Goal: Information Seeking & Learning: Learn about a topic

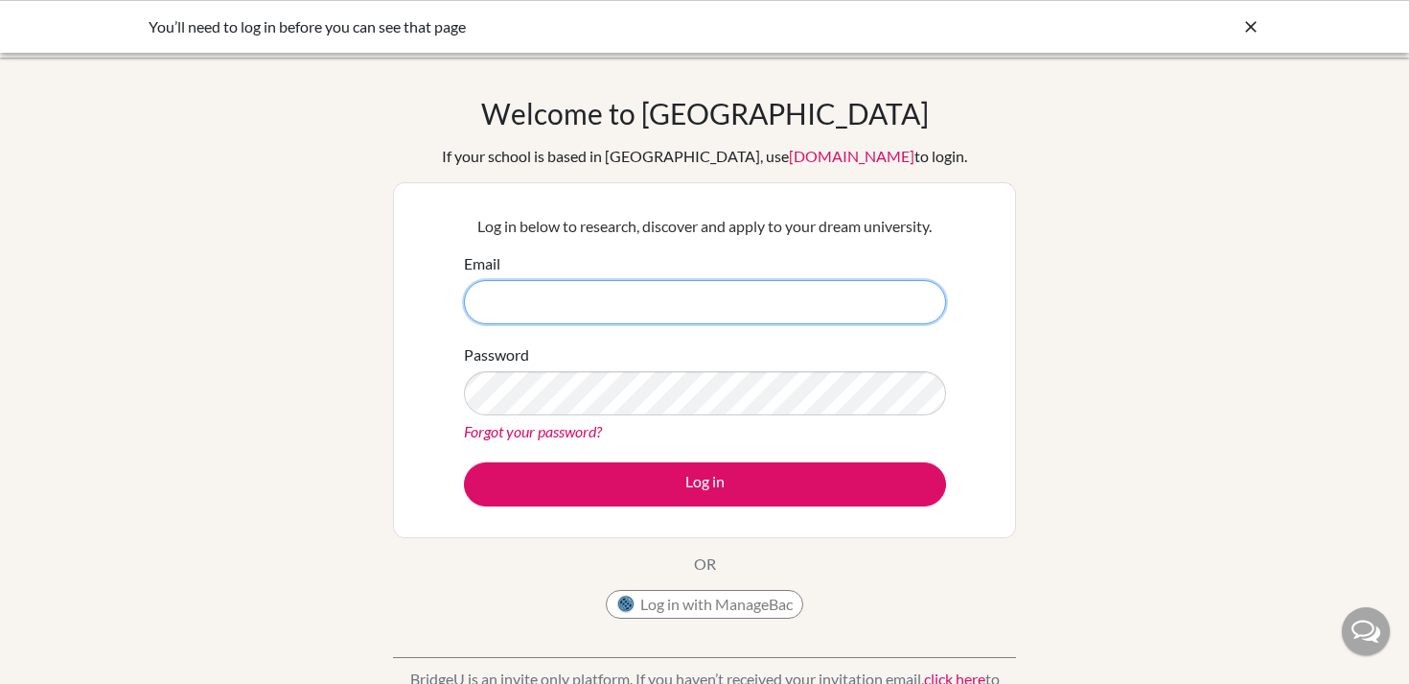
click at [659, 293] on input "Email" at bounding box center [705, 302] width 482 height 44
type input "[EMAIL_ADDRESS][DOMAIN_NAME]"
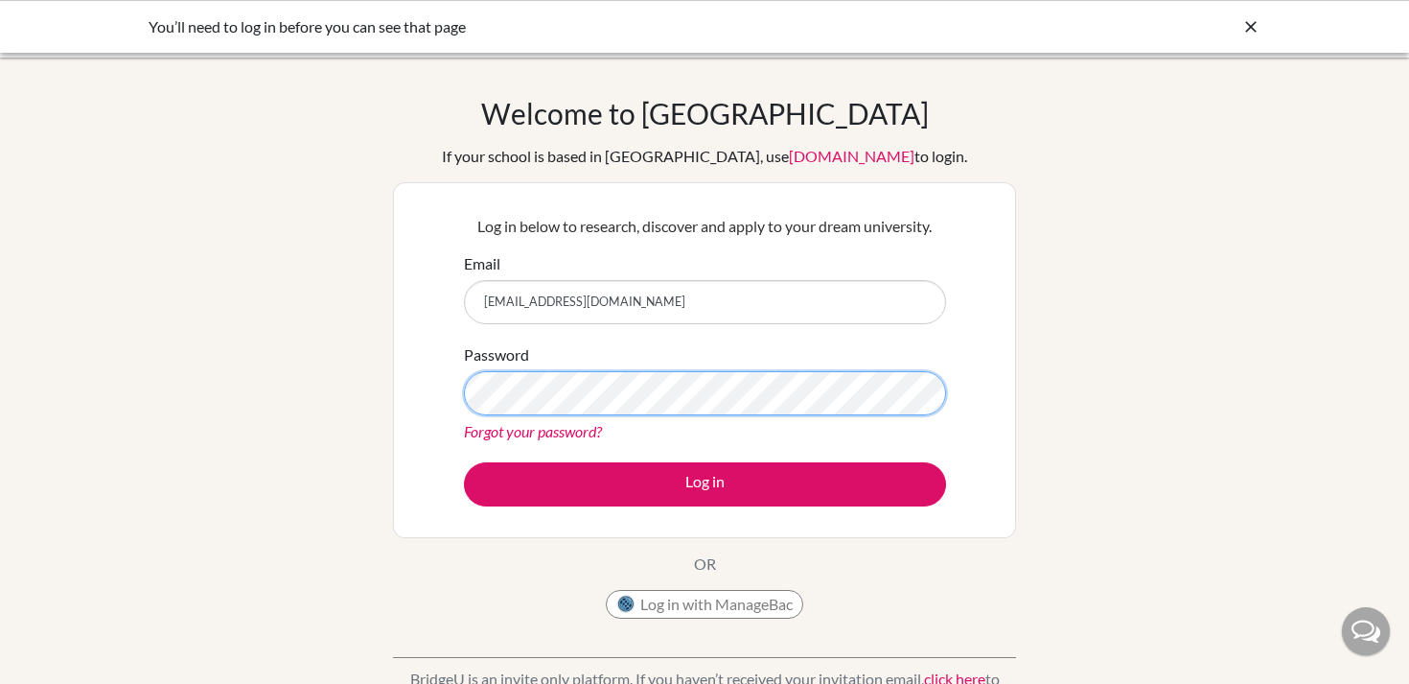
click at [464, 462] on button "Log in" at bounding box center [705, 484] width 482 height 44
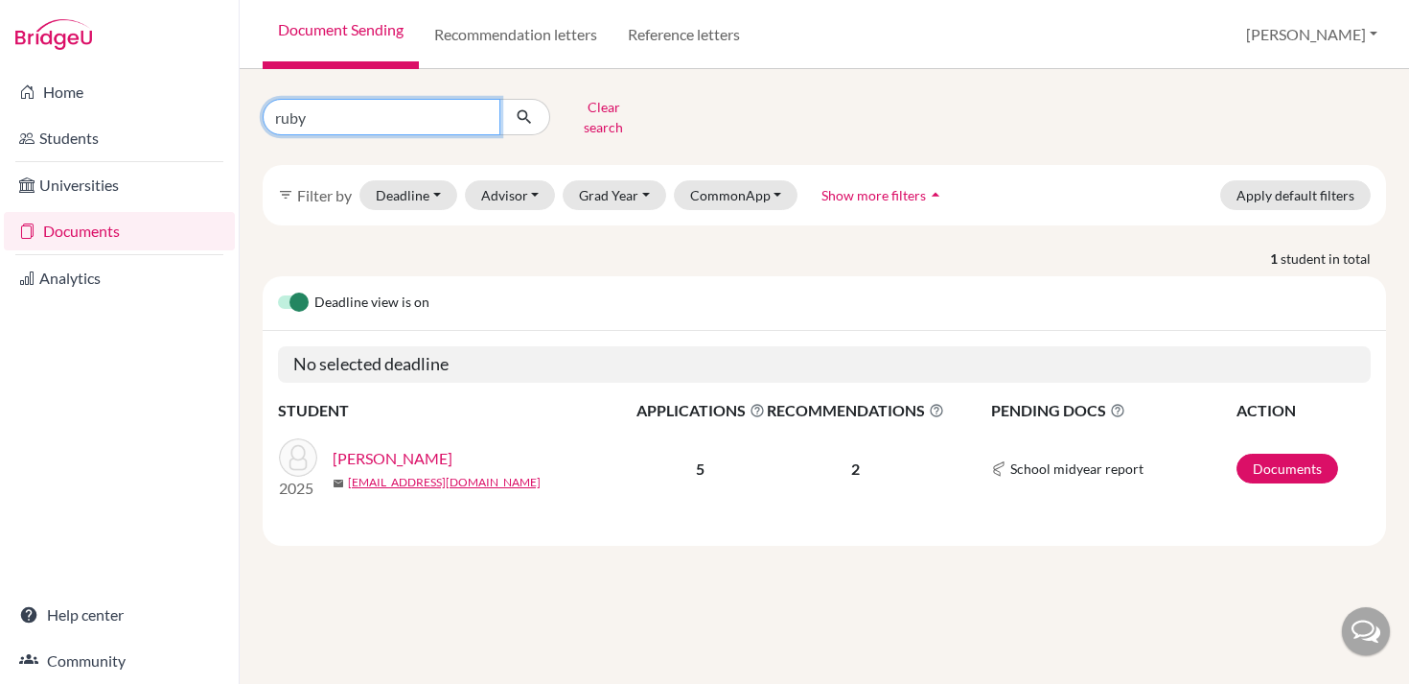
click at [445, 111] on input "ruby" at bounding box center [382, 117] width 238 height 36
type input "kimberly"
click button "submit" at bounding box center [524, 117] width 51 height 36
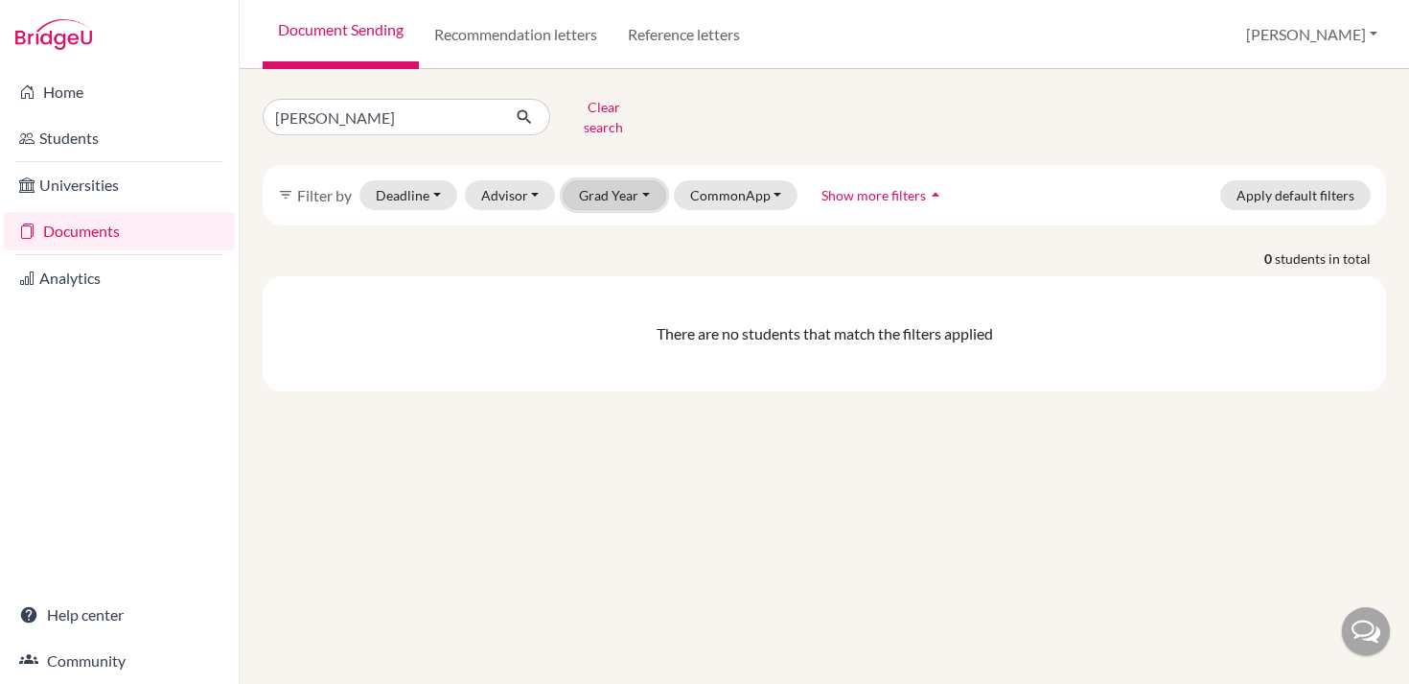
click at [643, 180] on button "Grad Year" at bounding box center [615, 195] width 104 height 30
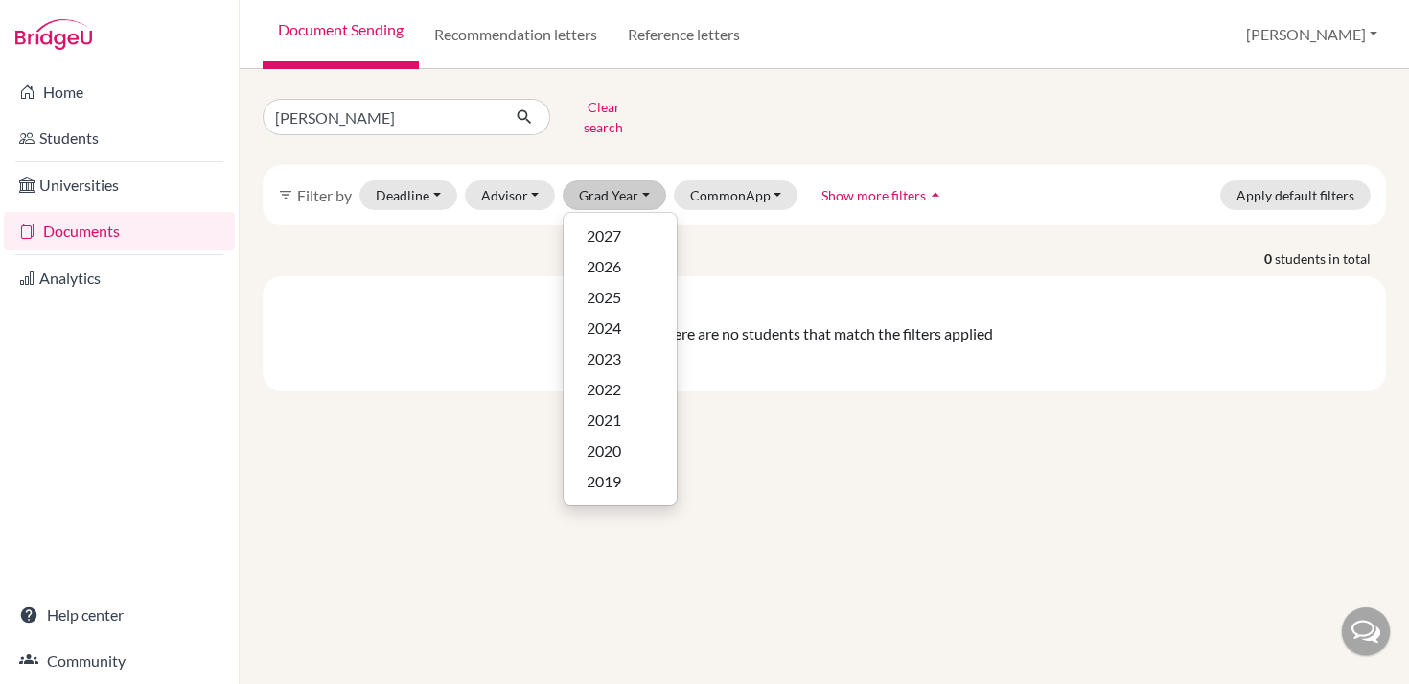
click at [1038, 128] on div "kimberly Clear search filter_list Filter by Deadline - Select a date range Or d…" at bounding box center [825, 241] width 1124 height 299
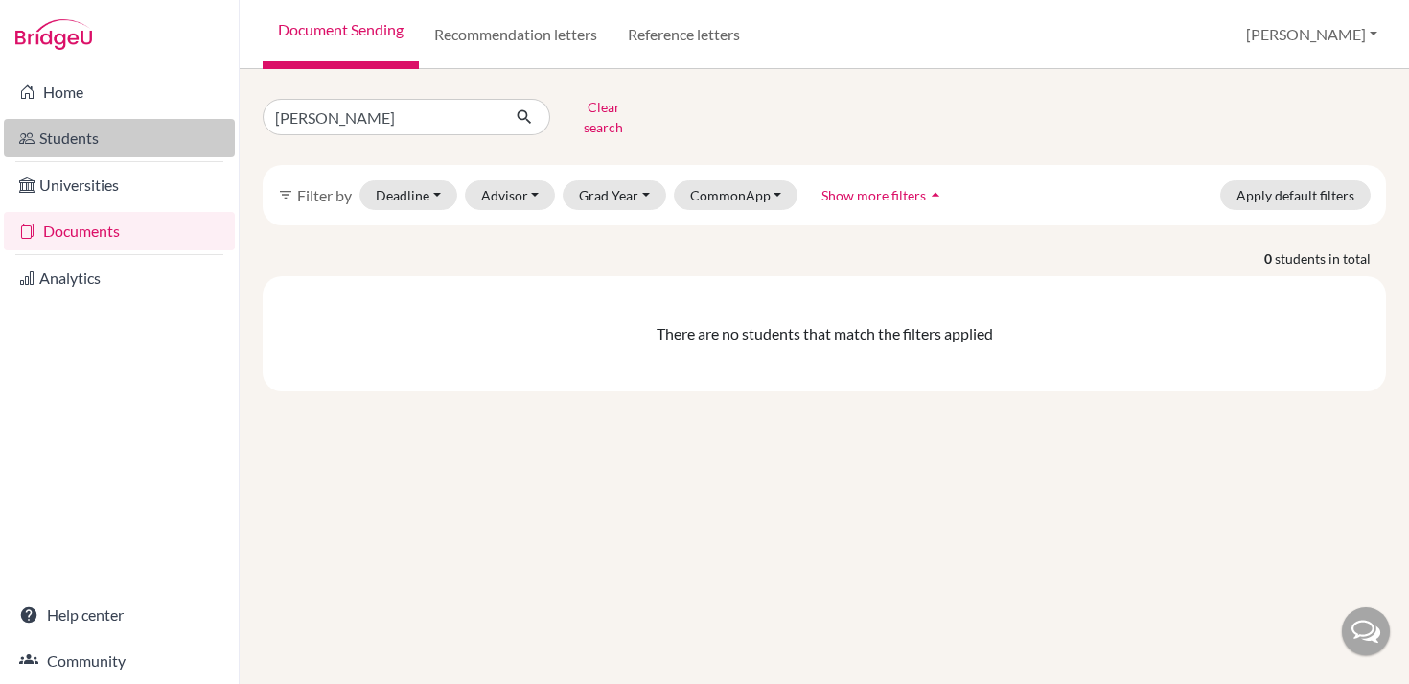
click at [81, 134] on link "Students" at bounding box center [119, 138] width 231 height 38
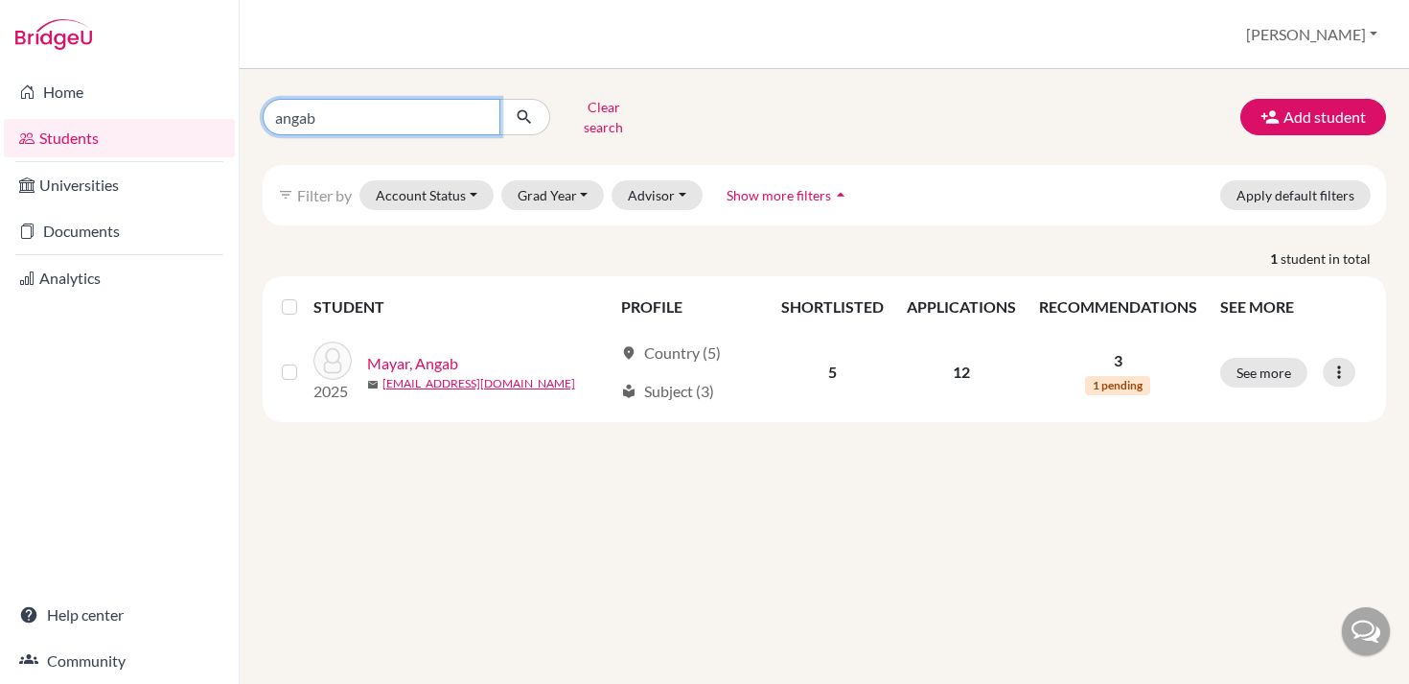
click at [478, 114] on input "angab" at bounding box center [382, 117] width 238 height 36
click at [452, 109] on input "Find student by name..." at bounding box center [382, 117] width 238 height 36
type input "[PERSON_NAME]"
click button "submit" at bounding box center [524, 117] width 51 height 36
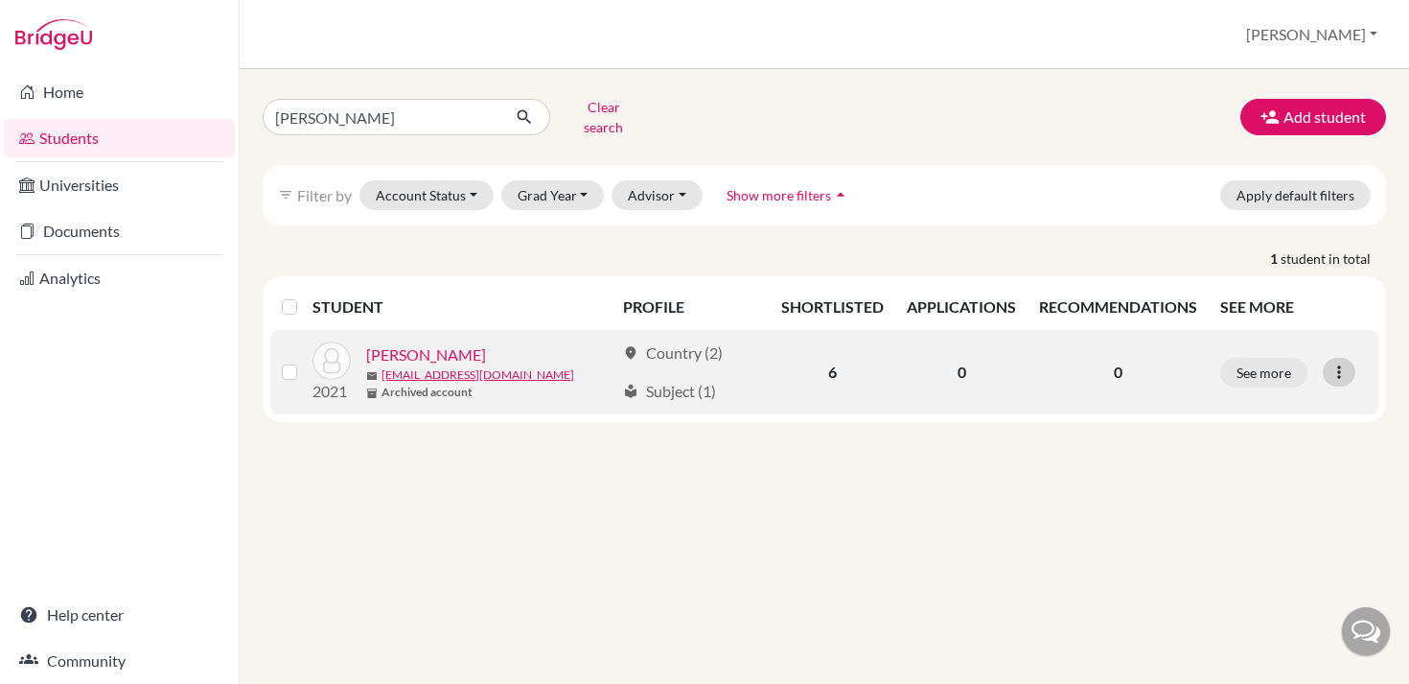
click at [1348, 367] on icon at bounding box center [1339, 371] width 19 height 19
click at [1279, 358] on button "See more" at bounding box center [1263, 373] width 87 height 30
click at [1296, 360] on button "See more" at bounding box center [1263, 373] width 87 height 30
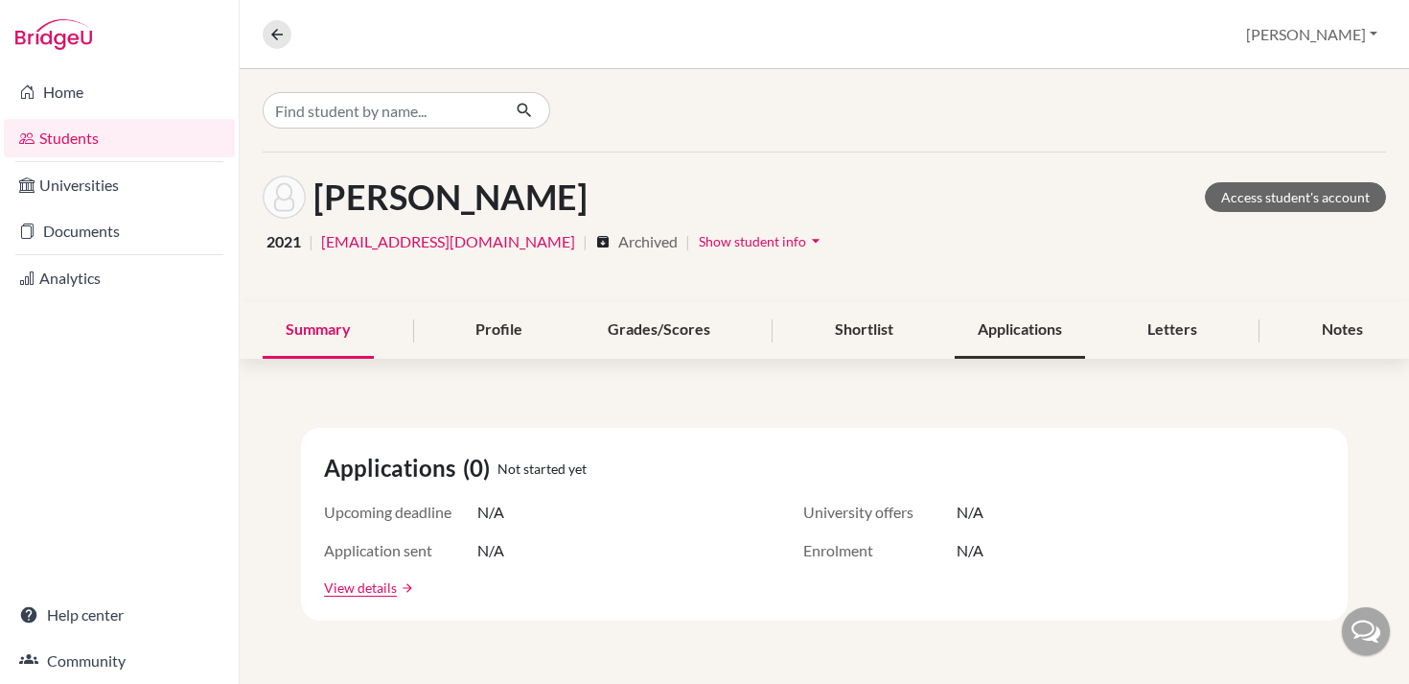
click at [1059, 329] on div "Applications" at bounding box center [1020, 330] width 130 height 57
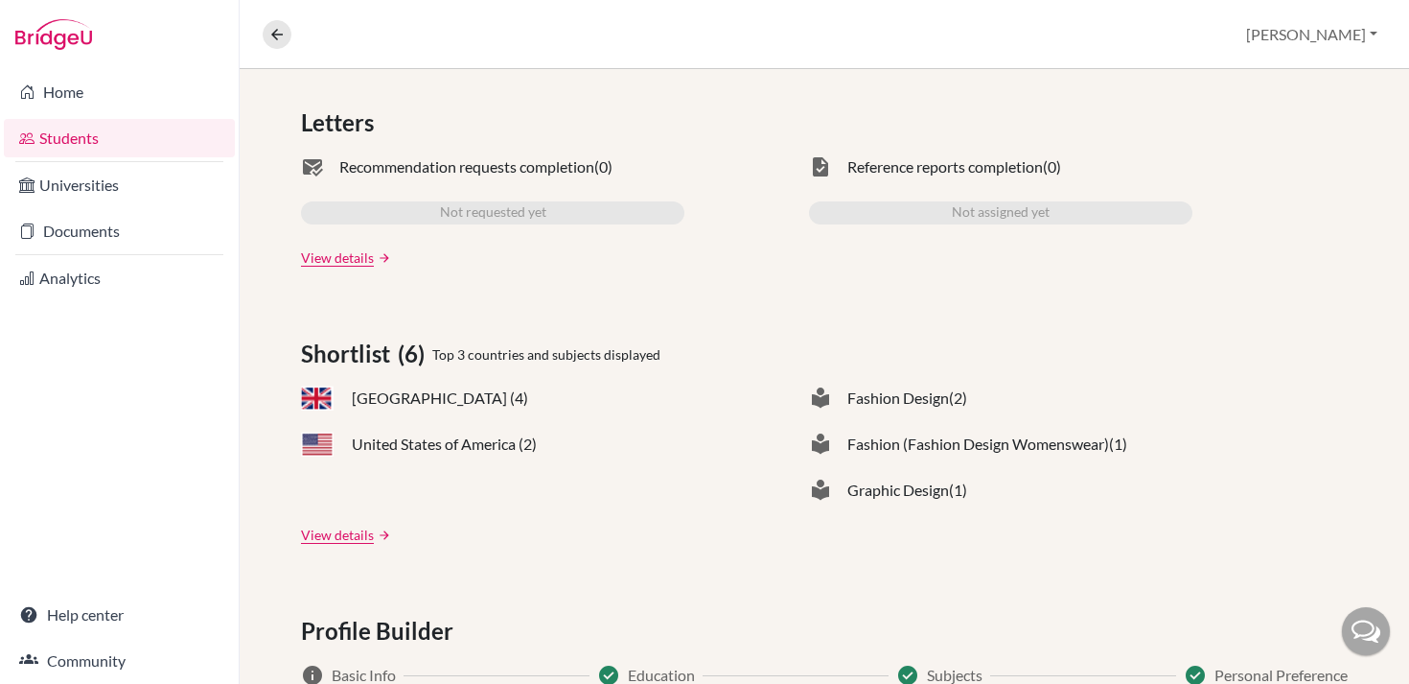
scroll to position [341, 0]
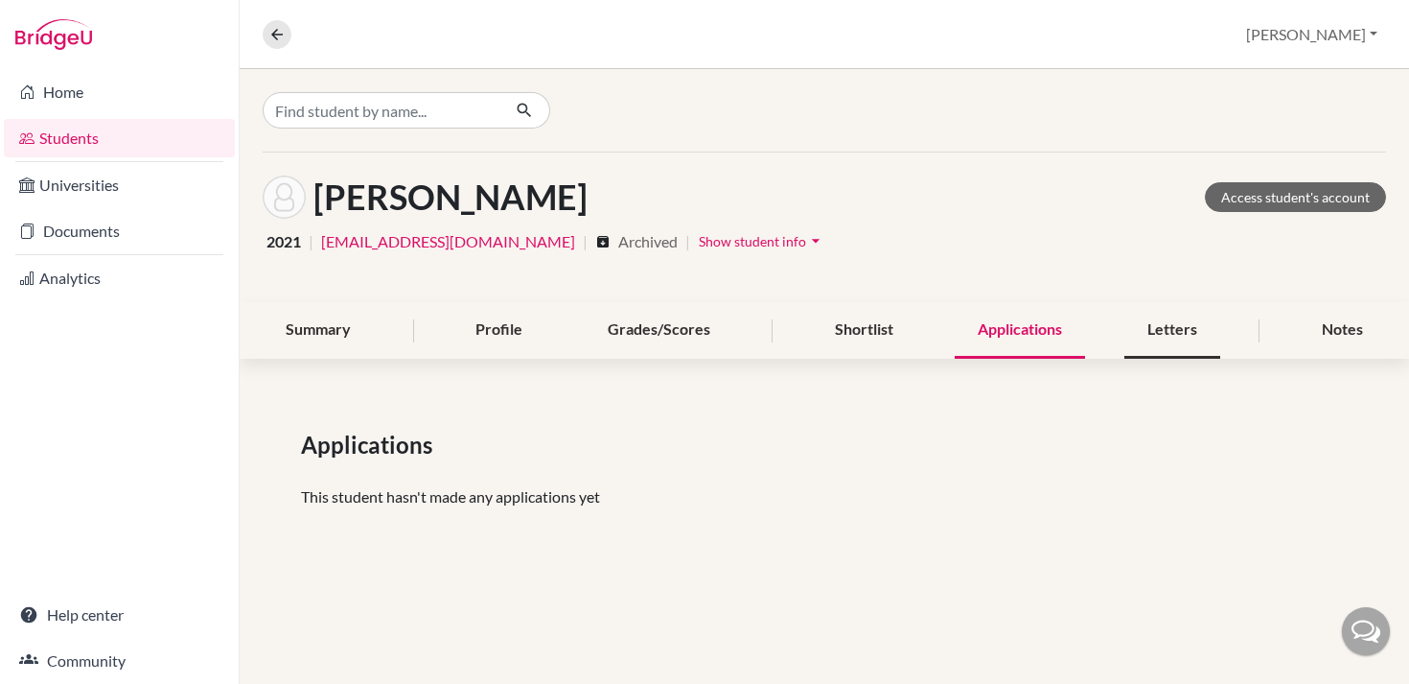
click at [1156, 336] on div "Letters" at bounding box center [1173, 330] width 96 height 57
click at [46, 37] on img at bounding box center [53, 34] width 77 height 31
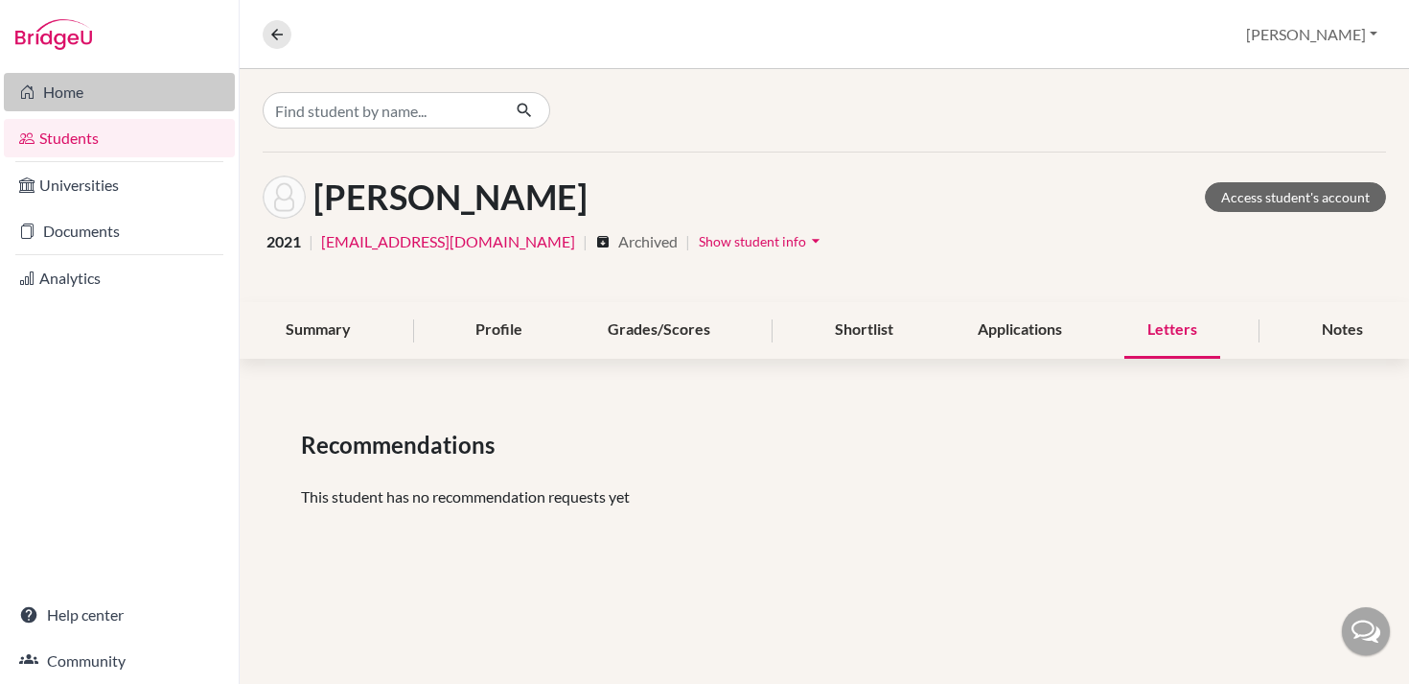
click at [61, 89] on link "Home" at bounding box center [119, 92] width 231 height 38
